Goal: Task Accomplishment & Management: Use online tool/utility

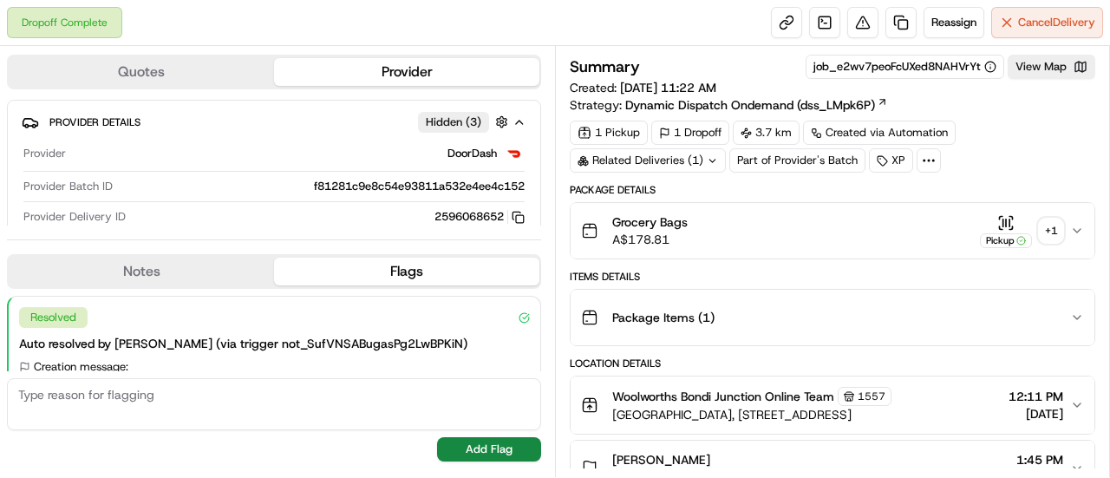
scroll to position [69, 0]
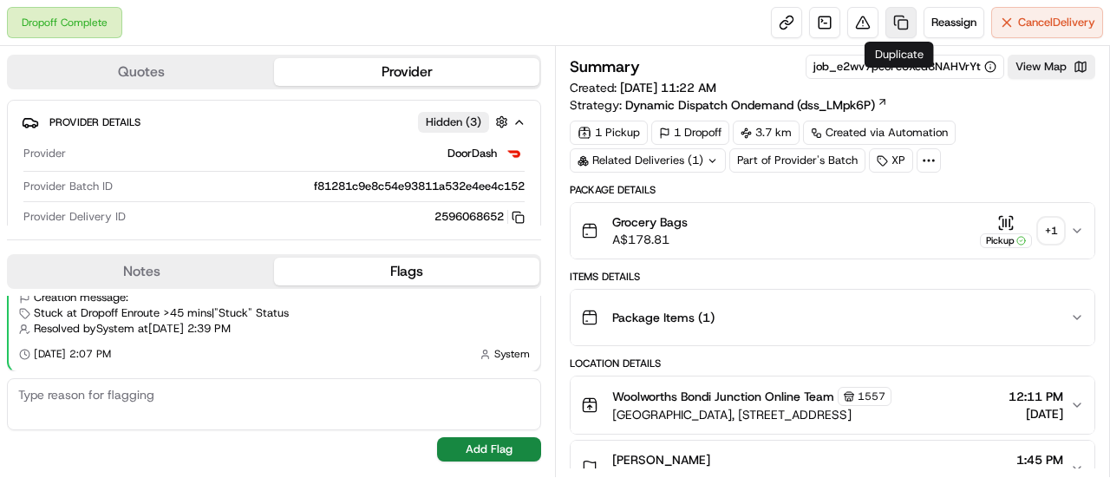
click at [902, 18] on link at bounding box center [901, 22] width 31 height 31
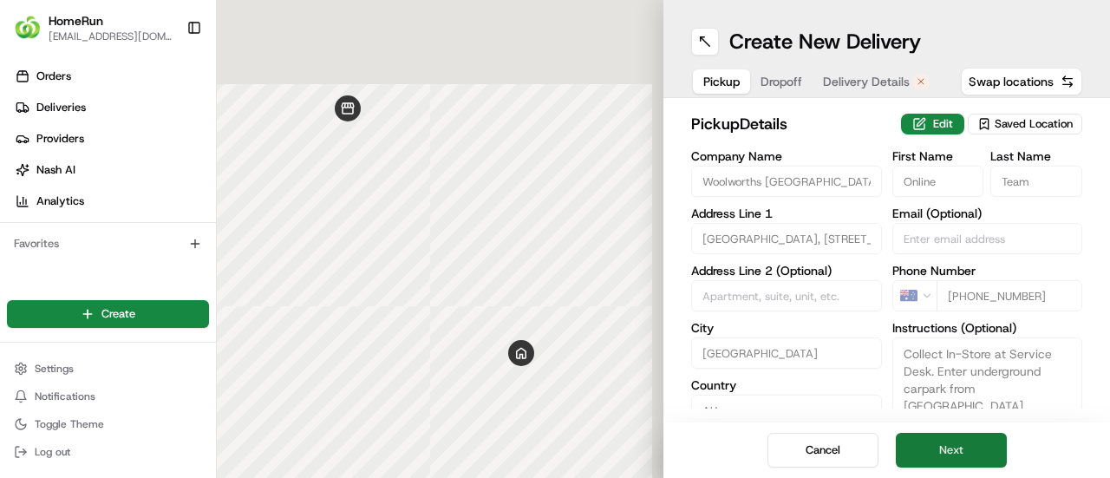
click at [944, 442] on button "Next" at bounding box center [951, 450] width 111 height 35
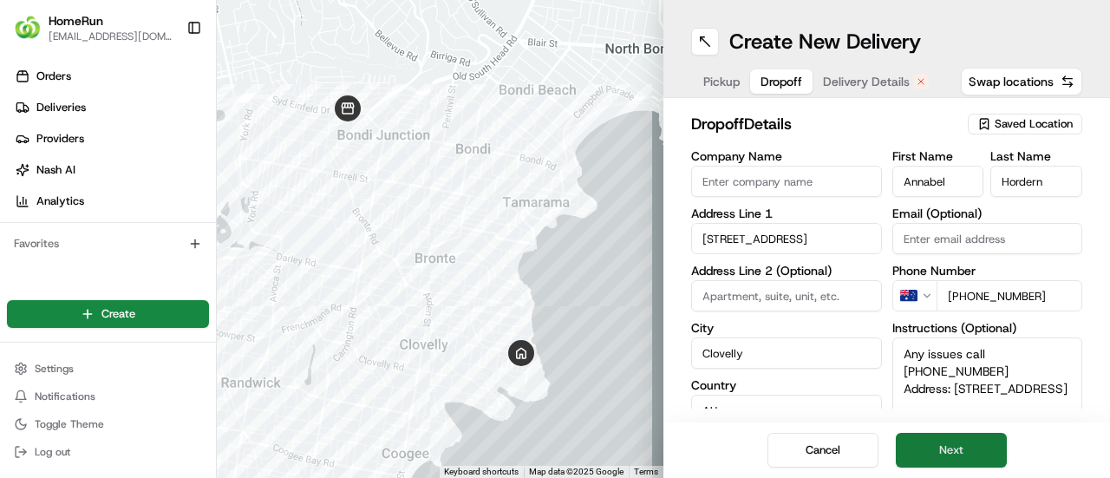
click at [944, 442] on button "Next" at bounding box center [951, 450] width 111 height 35
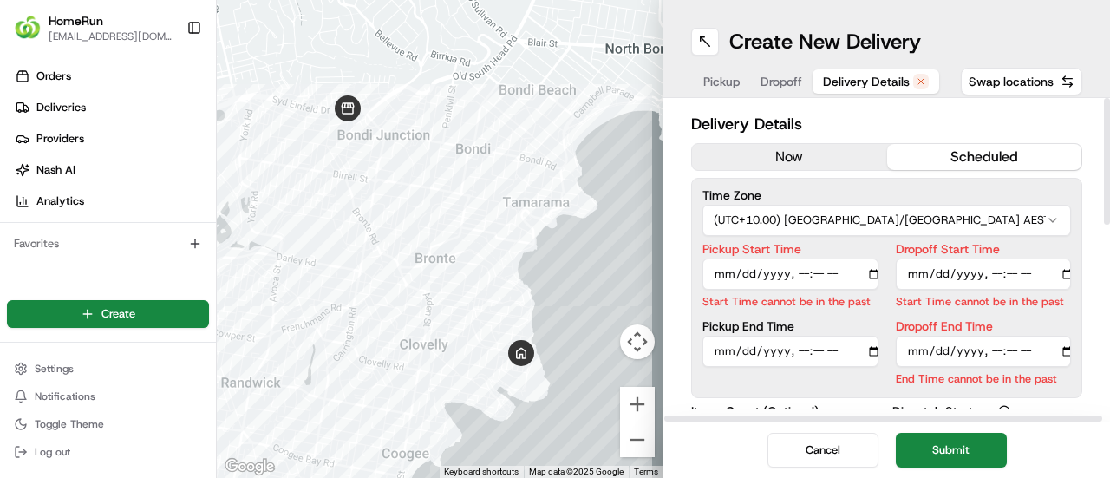
click at [786, 159] on button "now" at bounding box center [789, 157] width 195 height 26
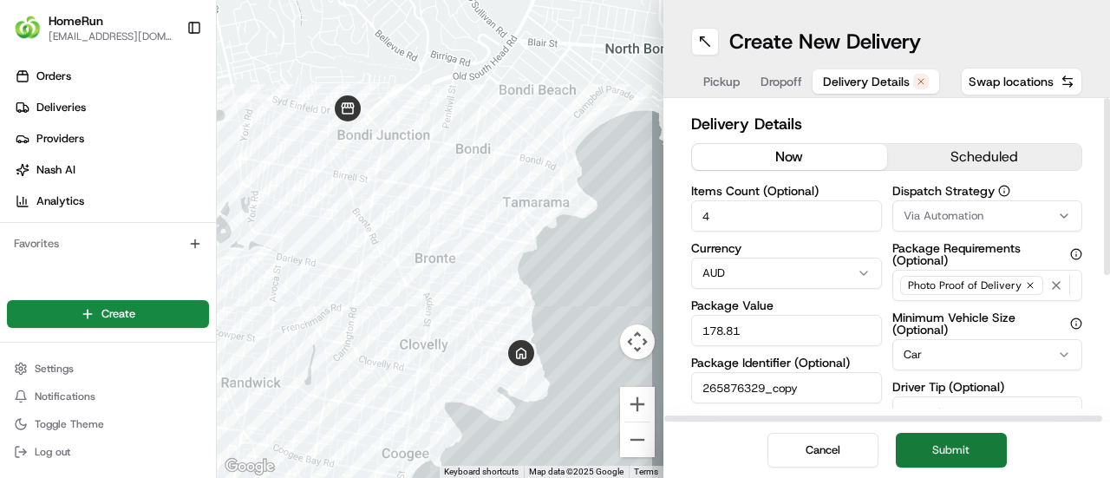
click at [929, 454] on button "Submit" at bounding box center [951, 450] width 111 height 35
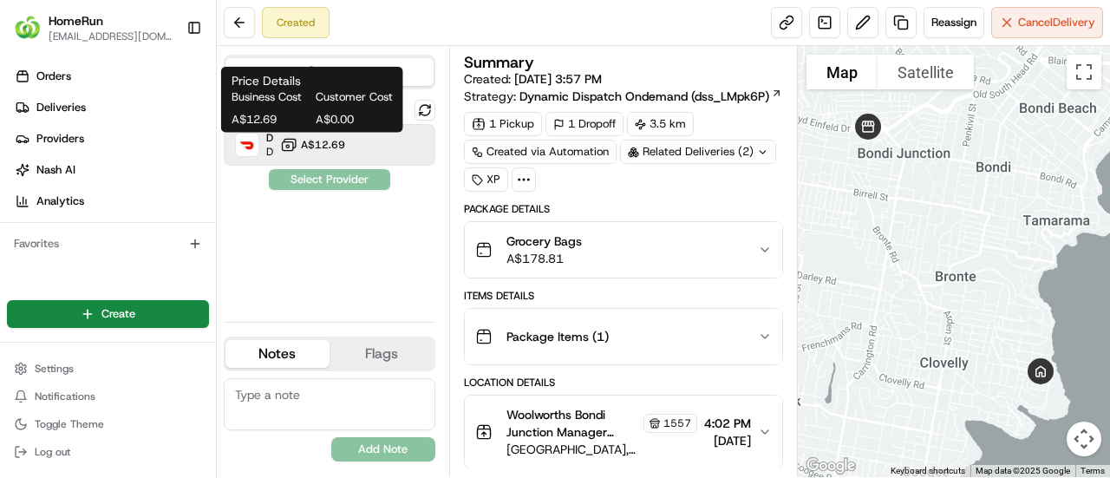
click at [304, 148] on span "A$12.69" at bounding box center [323, 145] width 44 height 14
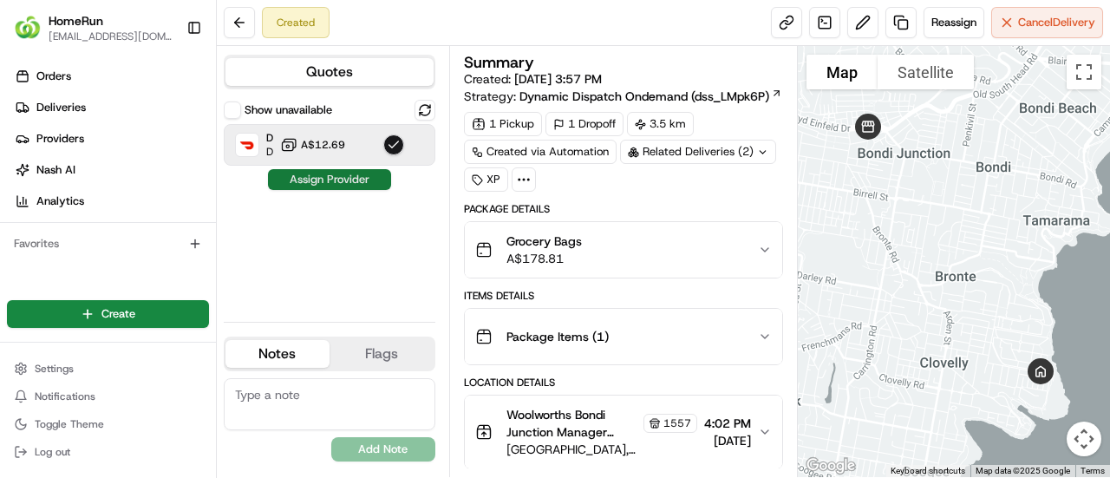
click at [340, 179] on button "Assign Provider" at bounding box center [329, 179] width 123 height 21
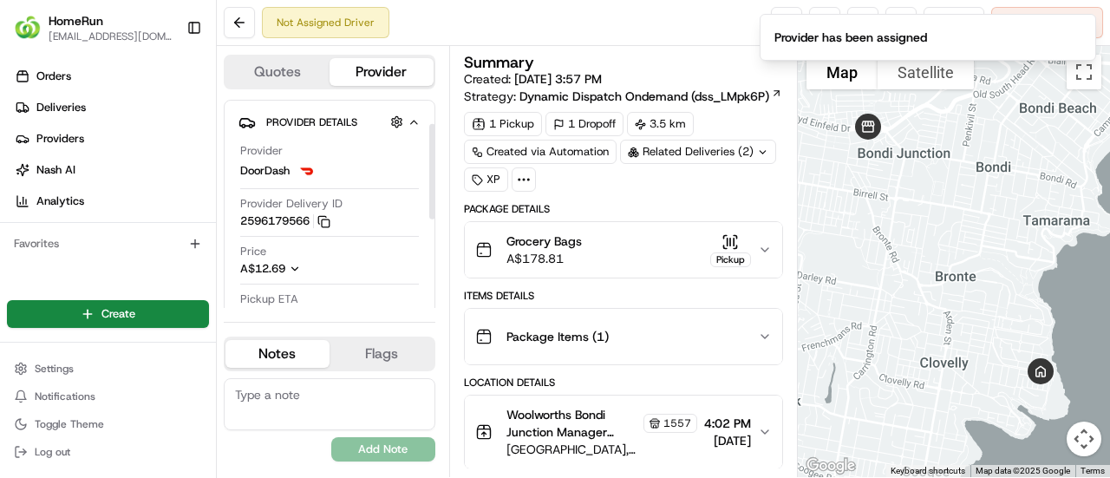
scroll to position [87, 0]
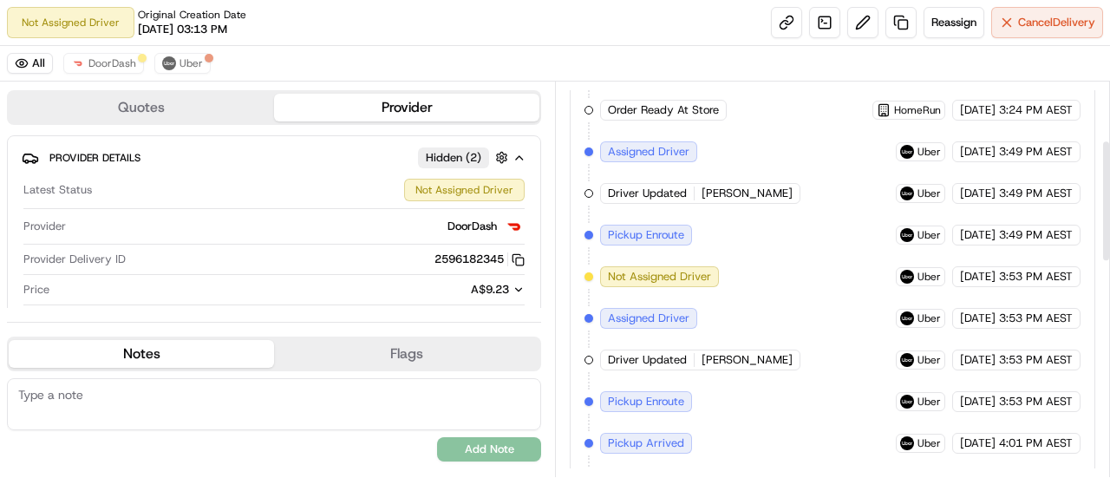
scroll to position [190, 0]
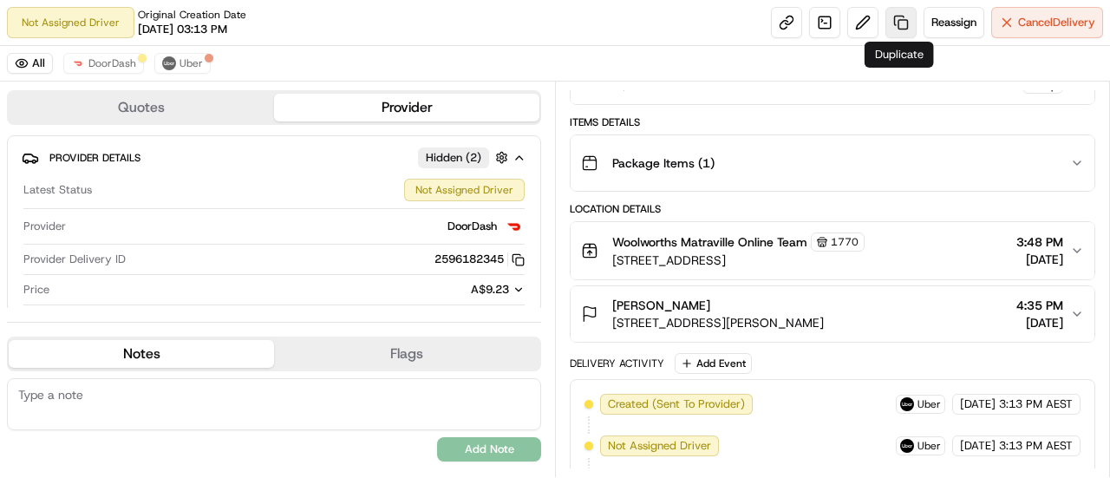
click at [897, 22] on link at bounding box center [901, 22] width 31 height 31
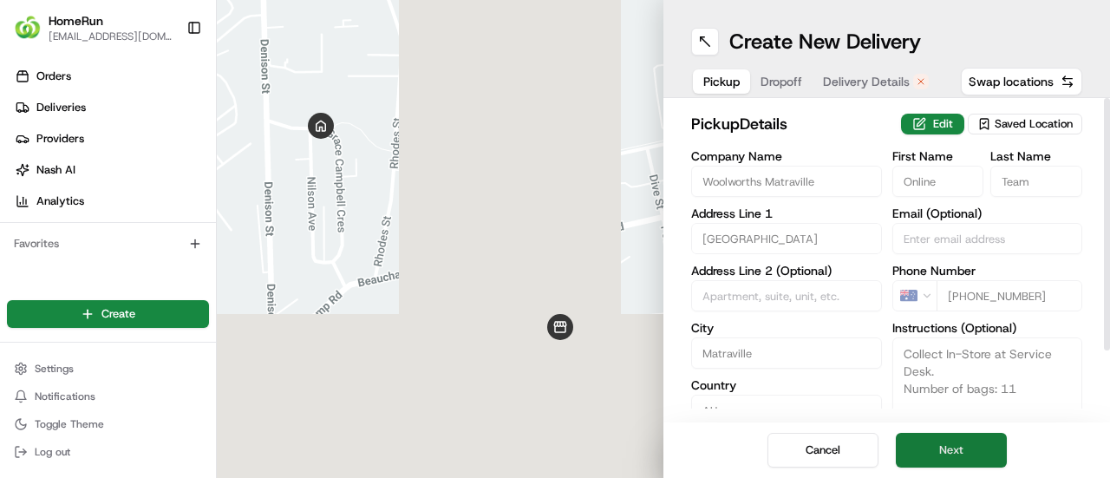
click at [972, 448] on button "Next" at bounding box center [951, 450] width 111 height 35
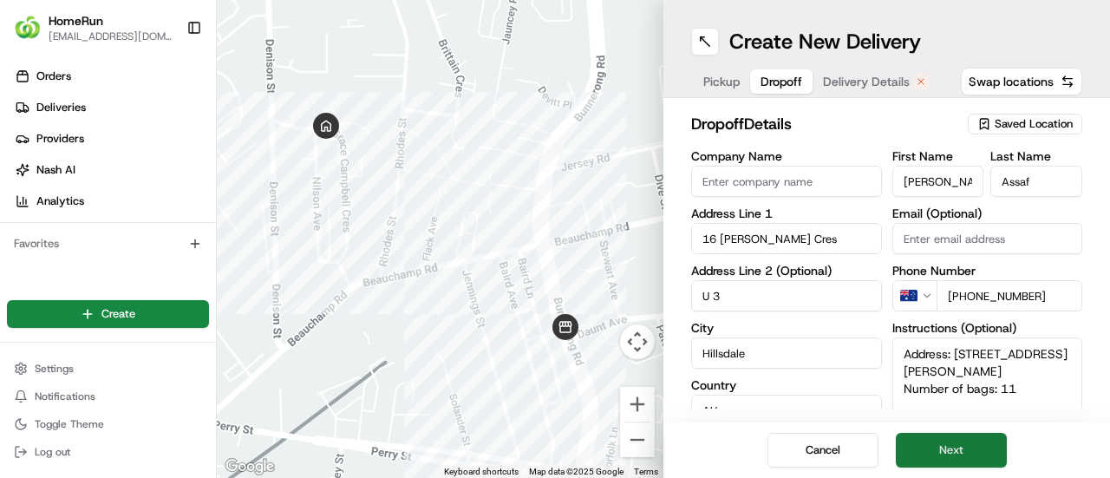
click at [968, 448] on button "Next" at bounding box center [951, 450] width 111 height 35
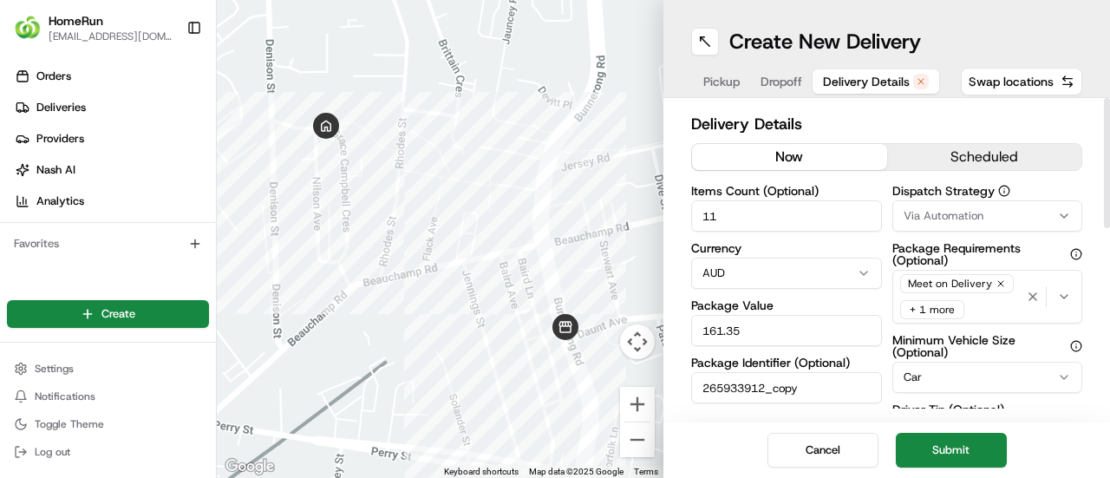
click at [775, 164] on button "now" at bounding box center [789, 157] width 195 height 26
click at [934, 452] on button "Submit" at bounding box center [951, 450] width 111 height 35
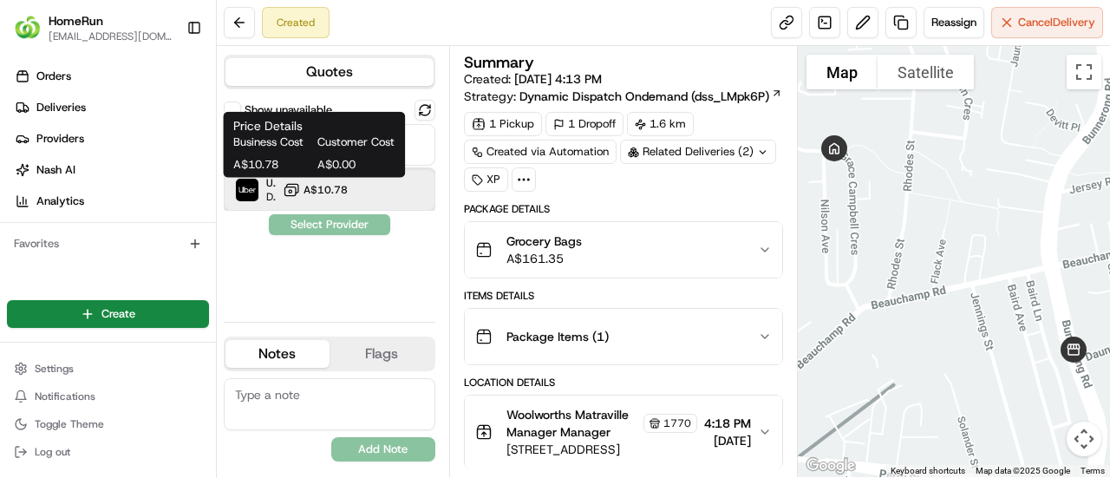
click at [352, 192] on div "Uber Dropoff ETA 44 minutes A$10.78" at bounding box center [330, 190] width 212 height 42
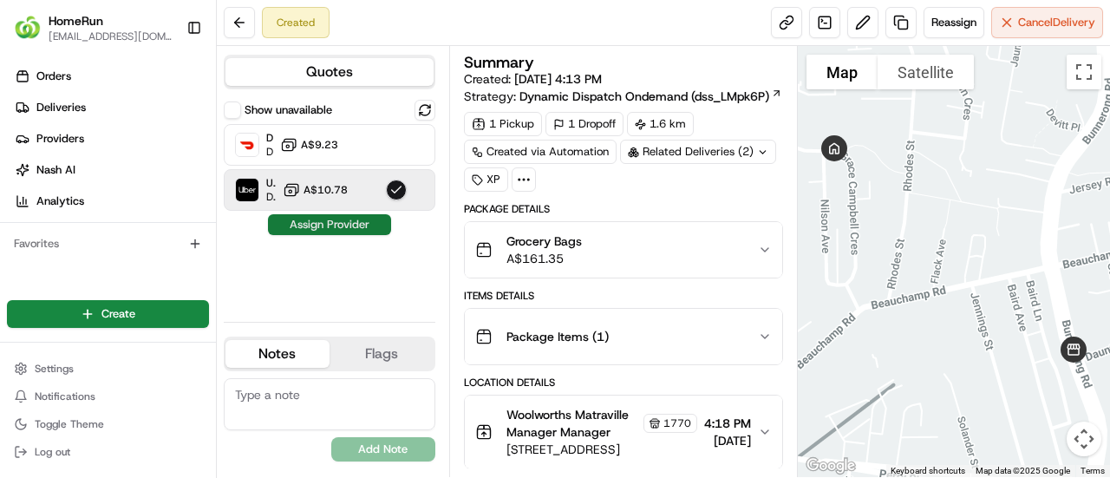
click at [323, 224] on button "Assign Provider" at bounding box center [329, 224] width 123 height 21
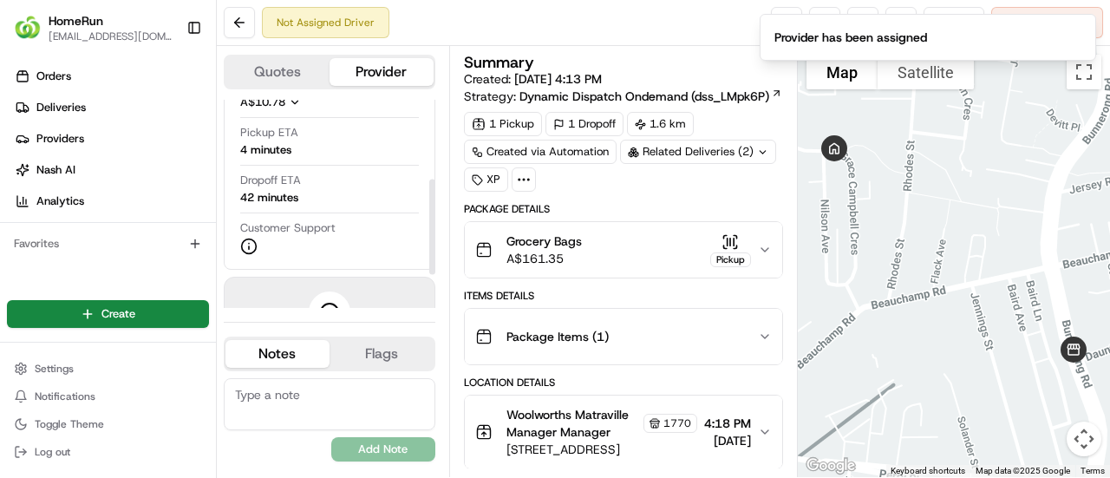
scroll to position [173, 0]
